Goal: Information Seeking & Learning: Learn about a topic

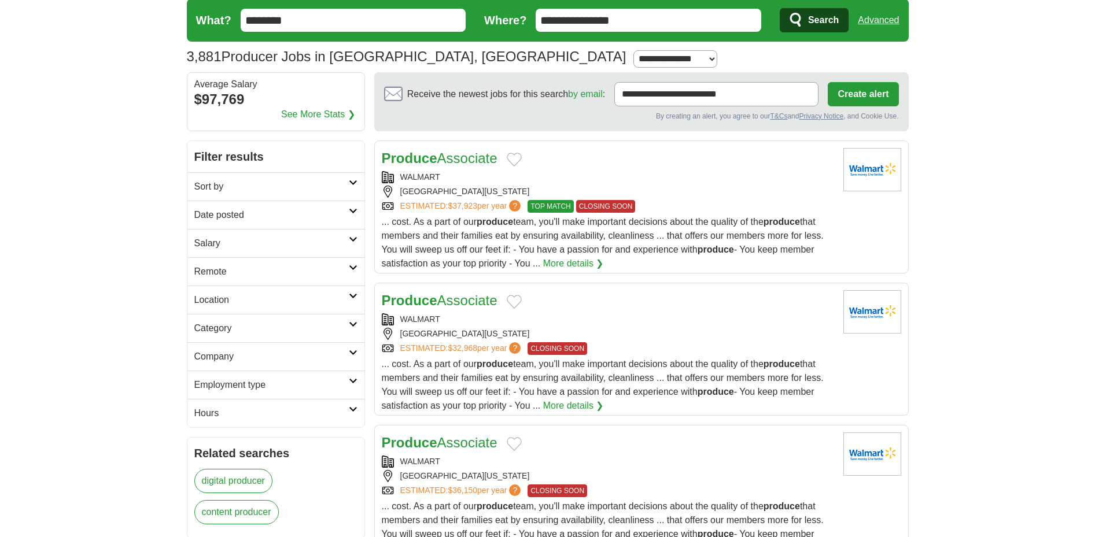
scroll to position [36, 0]
click at [349, 335] on link "Category" at bounding box center [275, 329] width 177 height 28
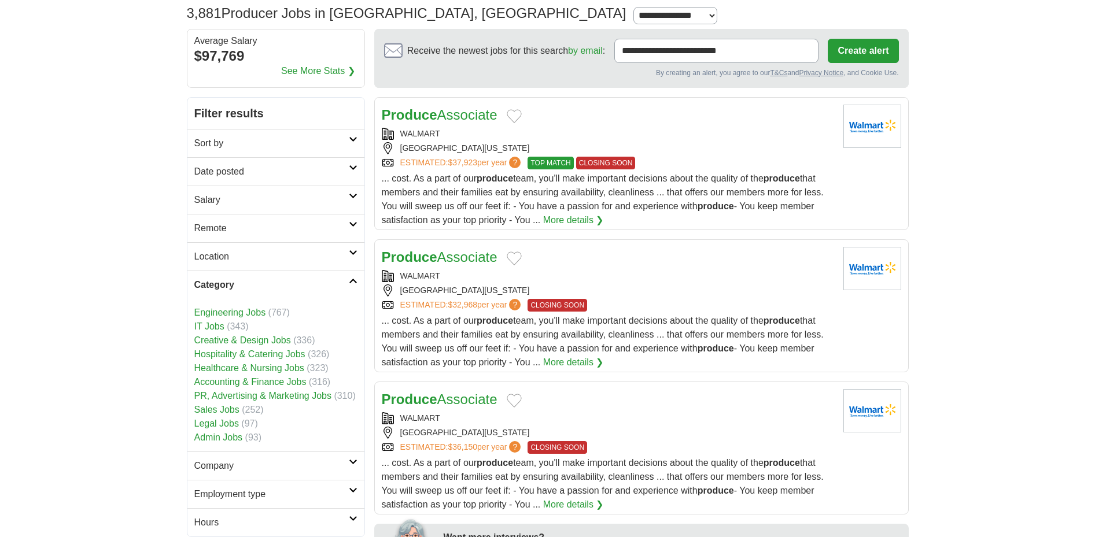
scroll to position [82, 0]
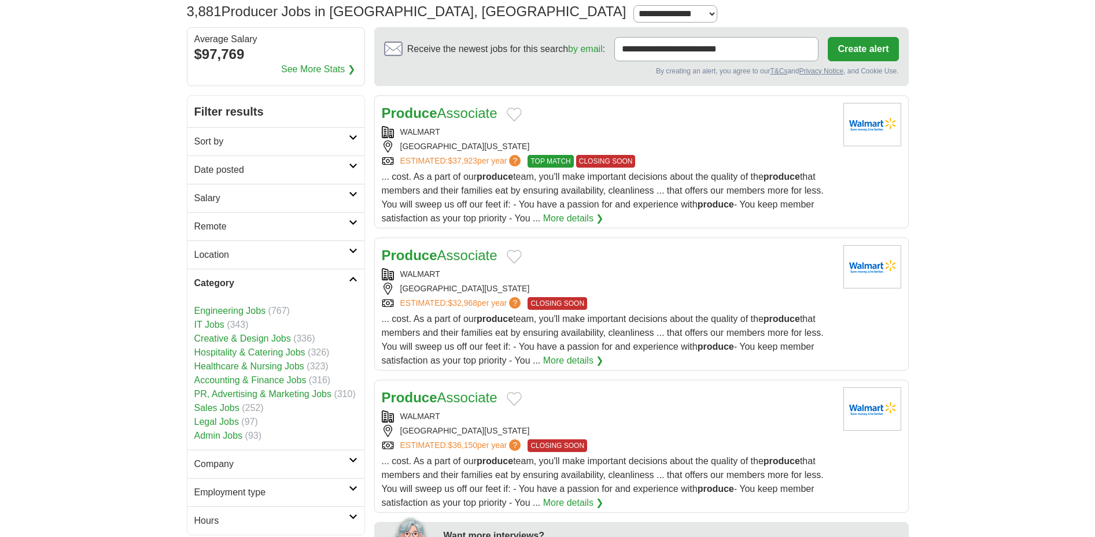
click at [271, 338] on link "Creative & Design Jobs" at bounding box center [242, 339] width 97 height 10
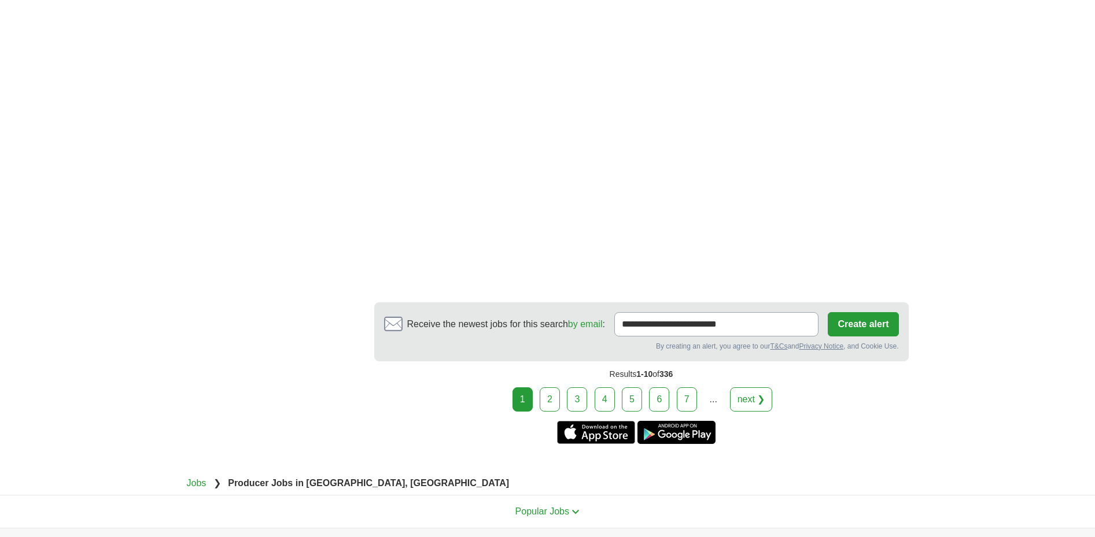
scroll to position [1865, 0]
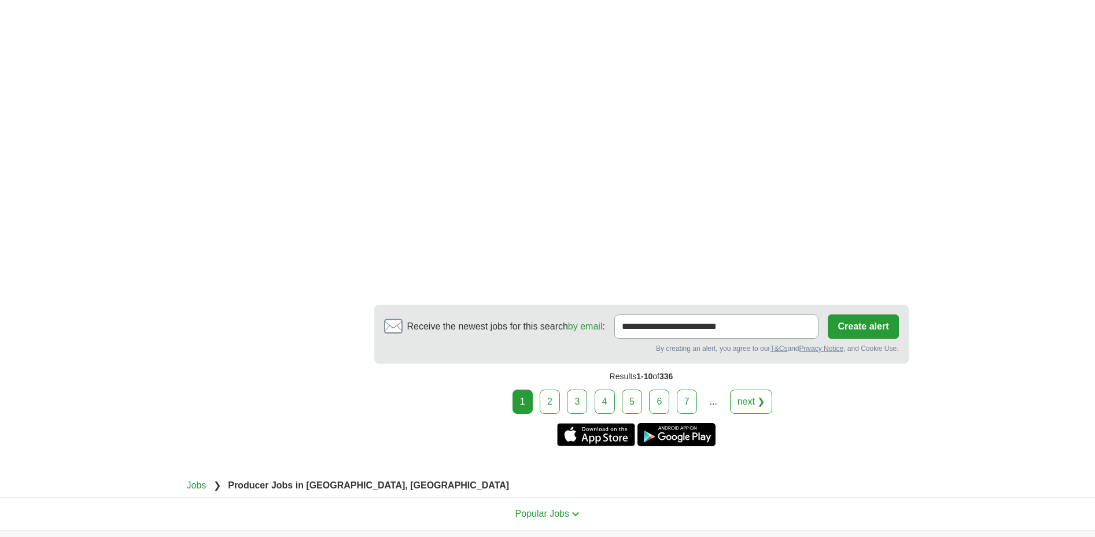
click at [555, 390] on link "2" at bounding box center [550, 402] width 20 height 24
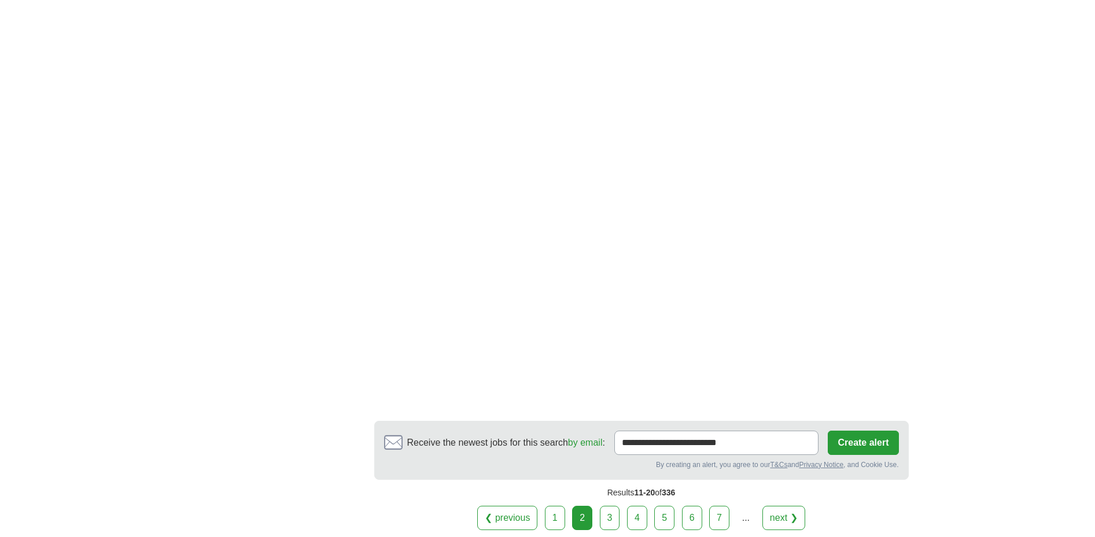
scroll to position [1841, 0]
click at [614, 507] on link "3" at bounding box center [610, 519] width 20 height 24
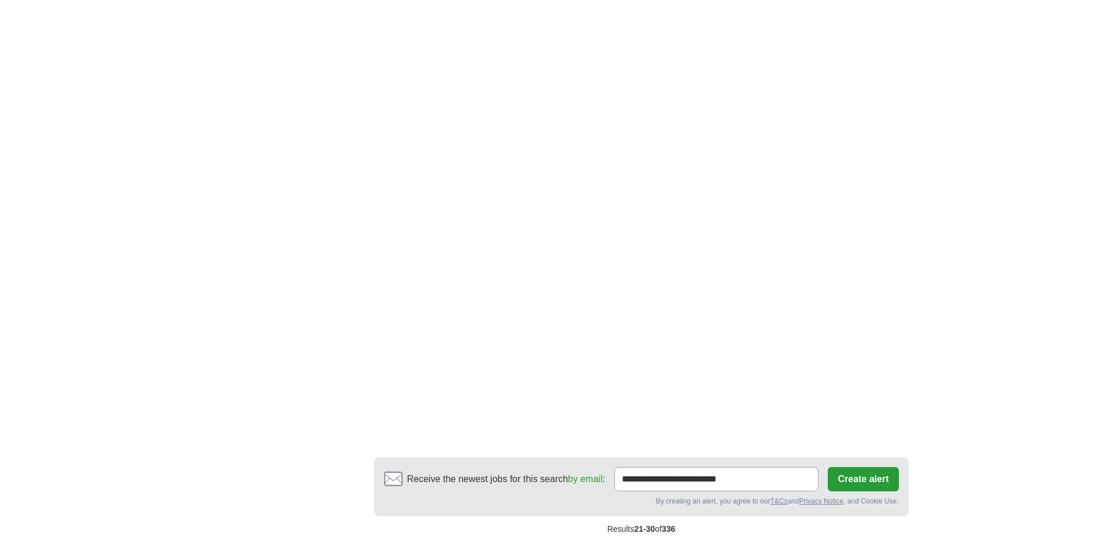
scroll to position [1930, 0]
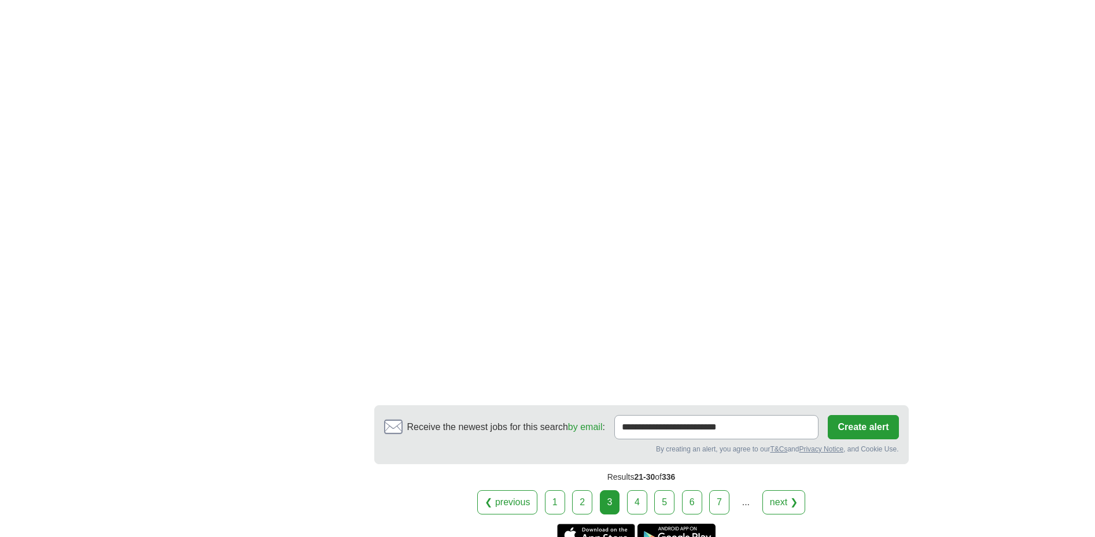
click at [635, 494] on link "4" at bounding box center [637, 503] width 20 height 24
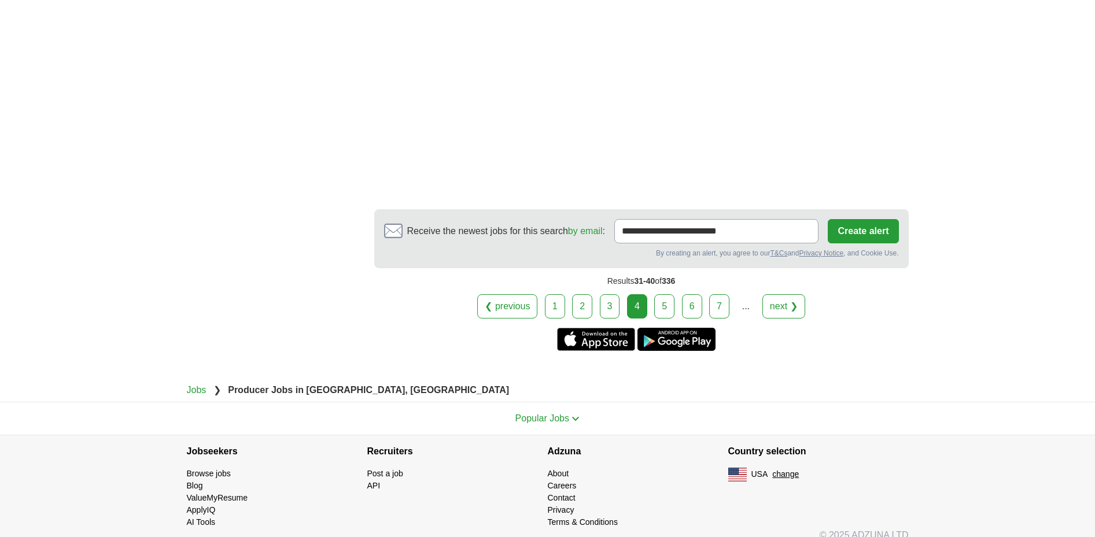
scroll to position [1969, 0]
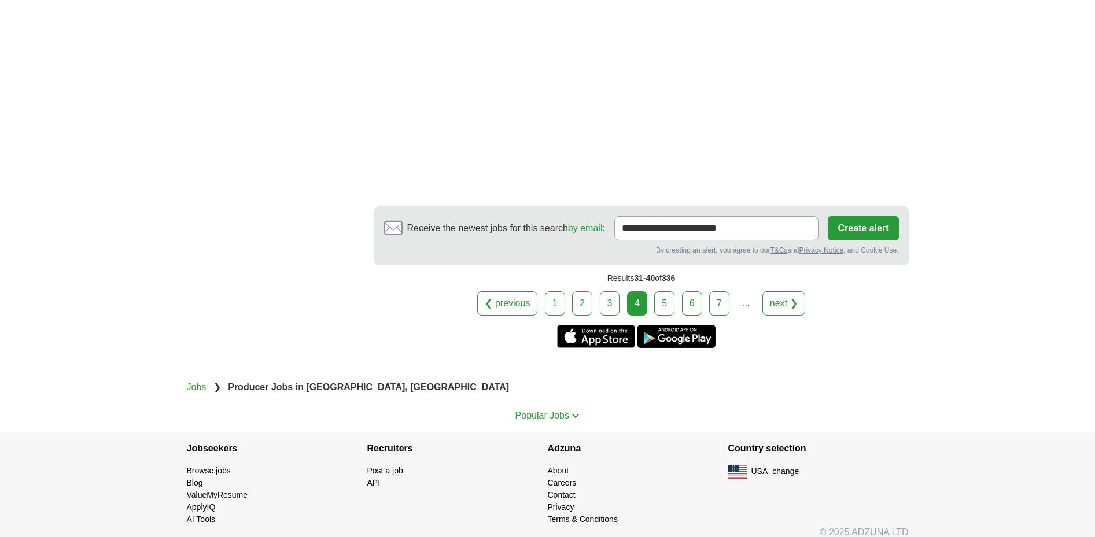
click at [666, 299] on link "5" at bounding box center [664, 304] width 20 height 24
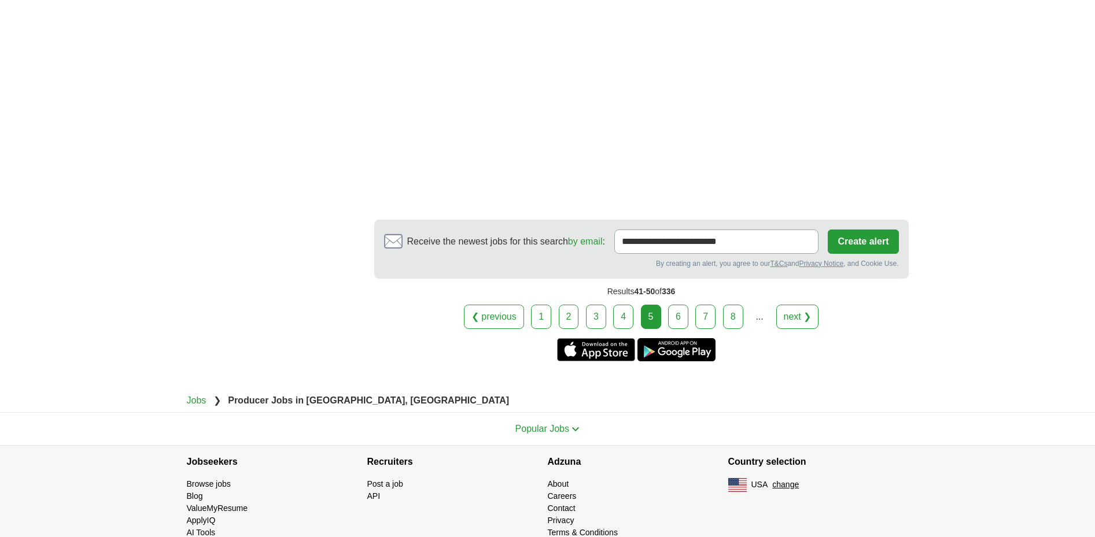
scroll to position [2056, 0]
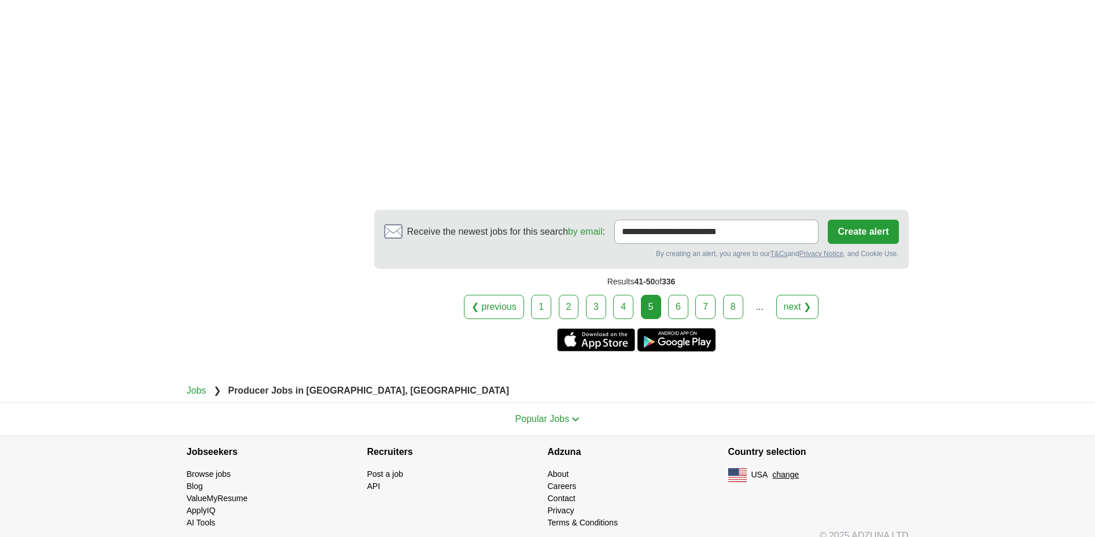
click at [681, 298] on link "6" at bounding box center [678, 307] width 20 height 24
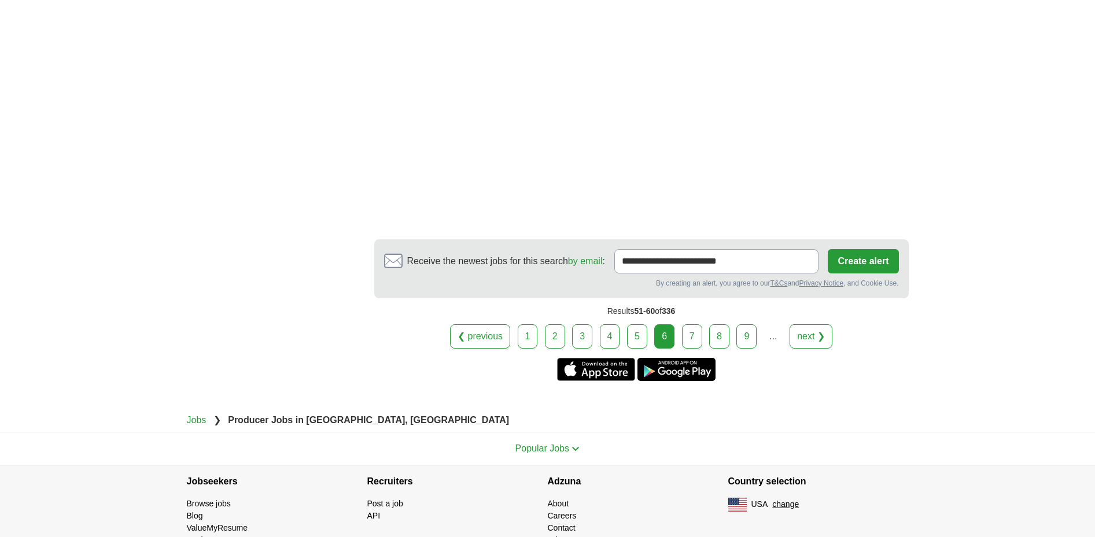
scroll to position [1943, 0]
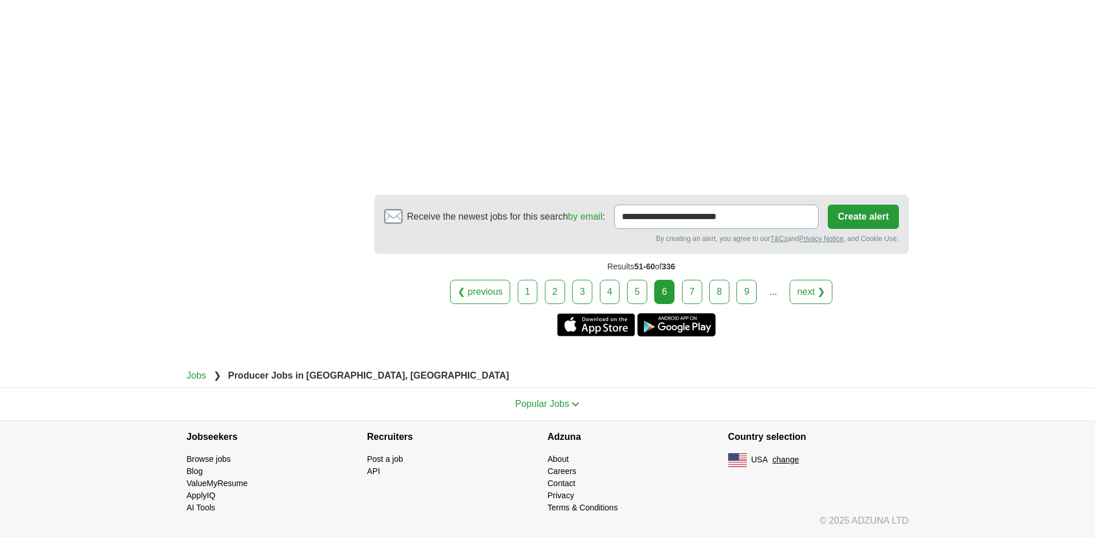
click at [694, 285] on link "7" at bounding box center [692, 292] width 20 height 24
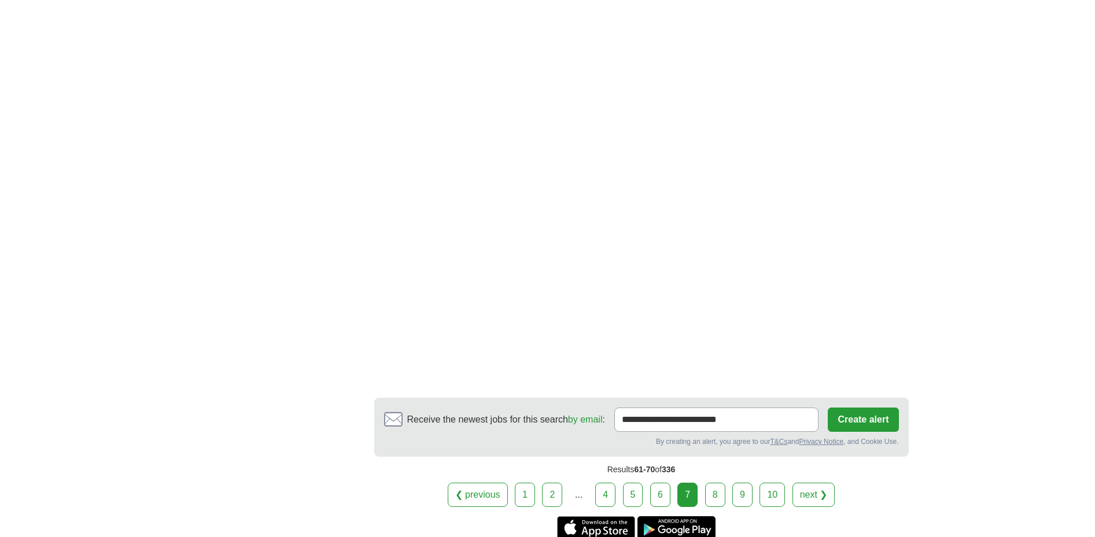
scroll to position [1837, 0]
click at [711, 487] on link "8" at bounding box center [715, 494] width 20 height 24
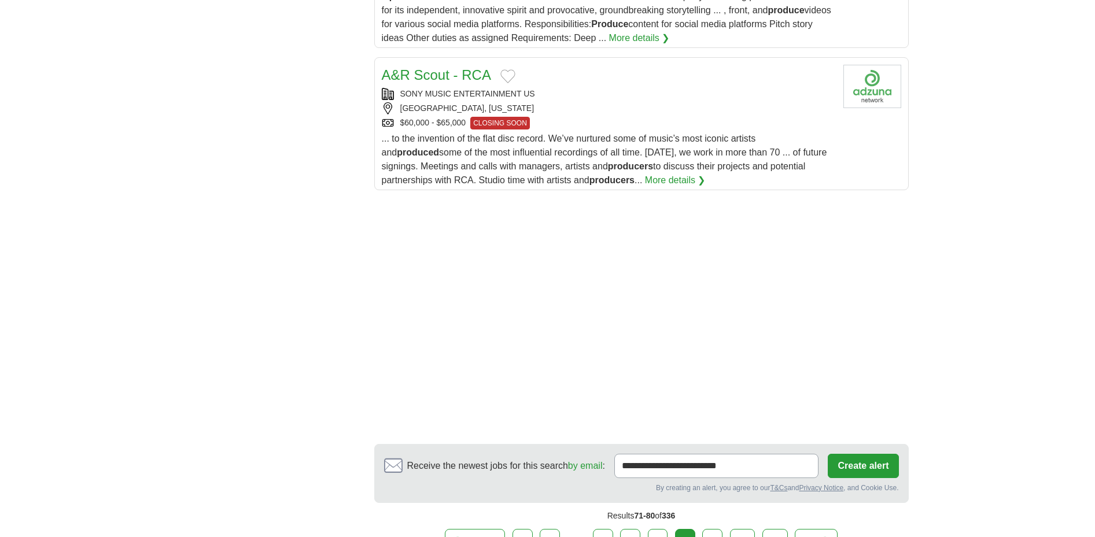
scroll to position [1547, 0]
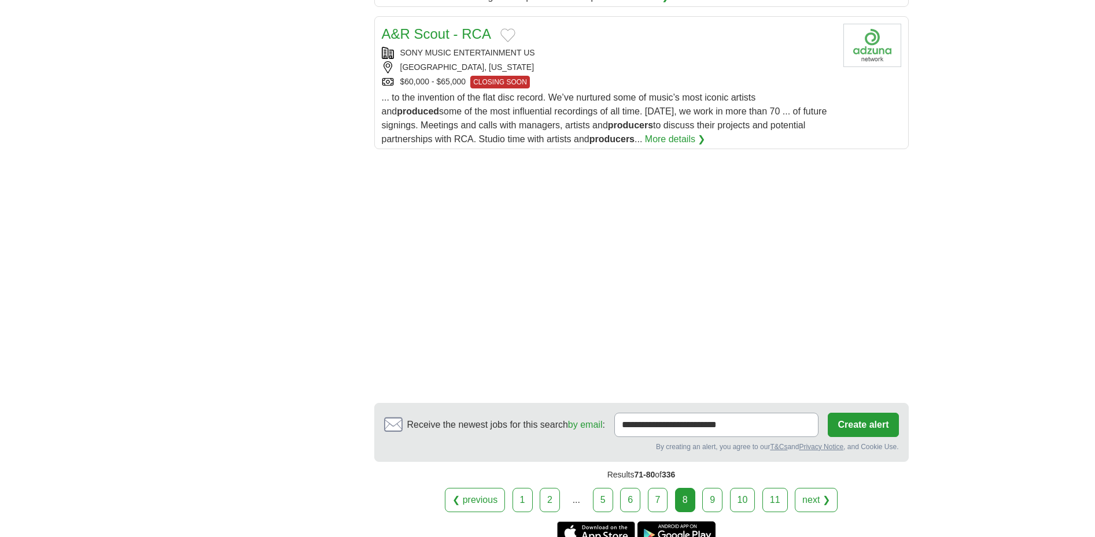
click at [706, 496] on link "9" at bounding box center [712, 500] width 20 height 24
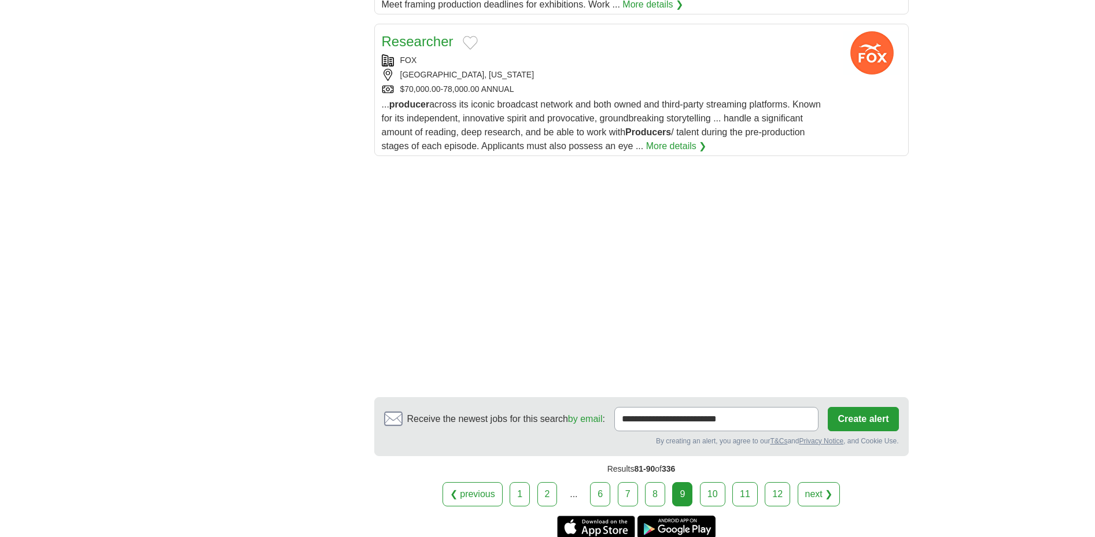
scroll to position [1533, 0]
